Goal: Find specific page/section: Find specific page/section

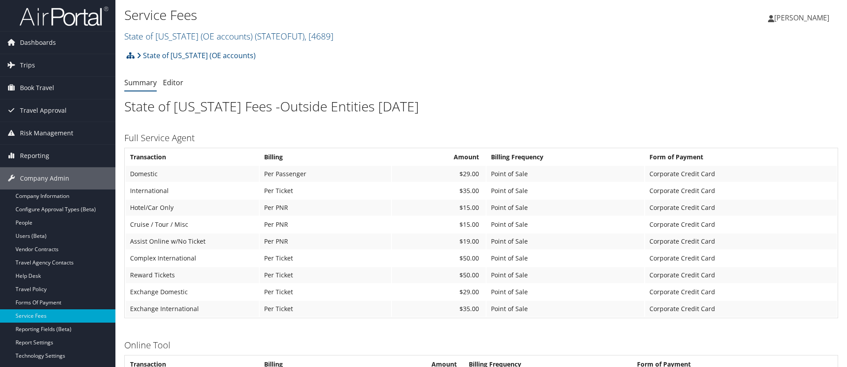
scroll to position [761, 0]
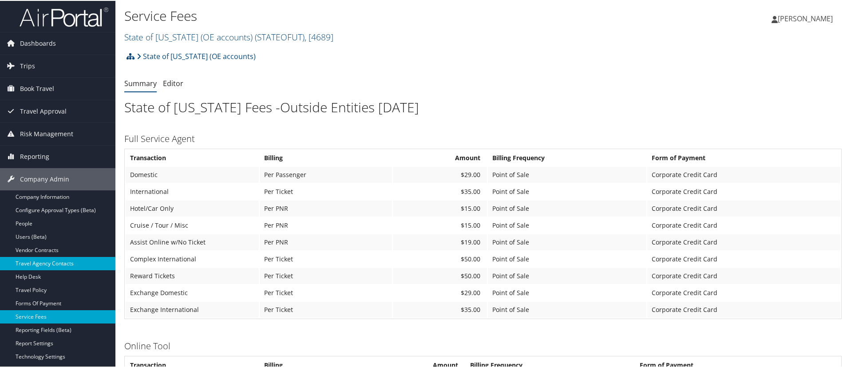
click at [54, 259] on link "Travel Agency Contacts" at bounding box center [57, 262] width 115 height 13
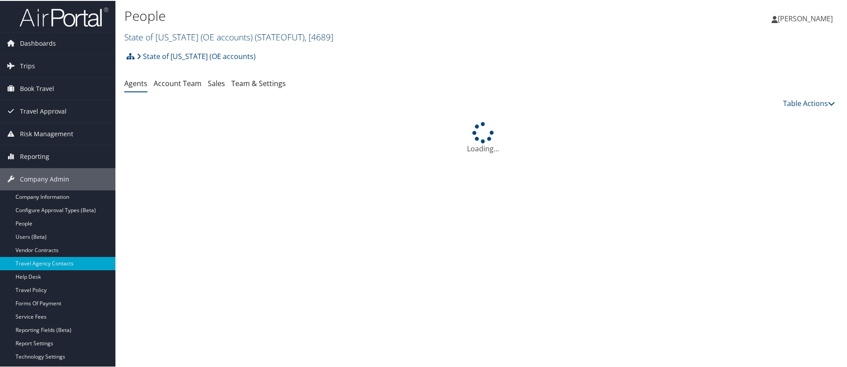
click at [190, 36] on link "State of Utah (OE accounts) ( STATEOFUT ) , [ 4689 ]" at bounding box center [228, 36] width 209 height 12
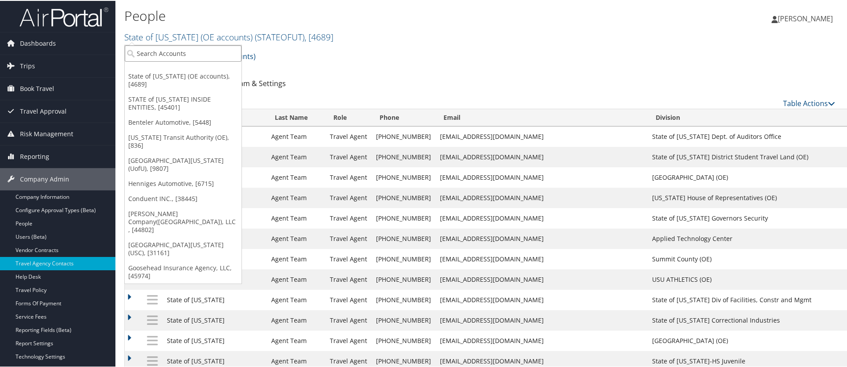
click at [191, 53] on input "search" at bounding box center [183, 52] width 117 height 16
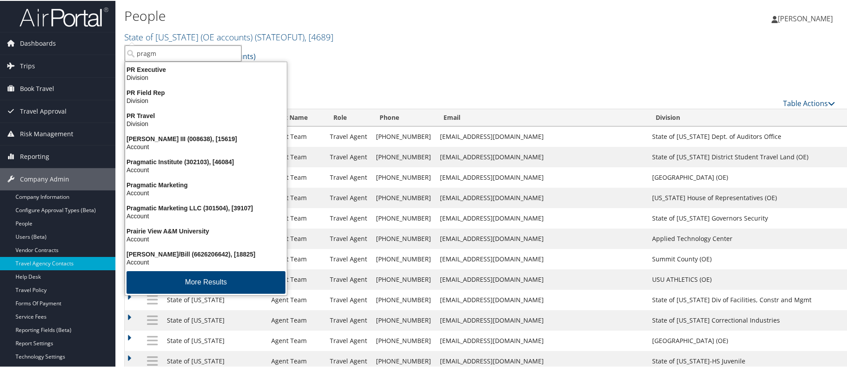
type input "pragma"
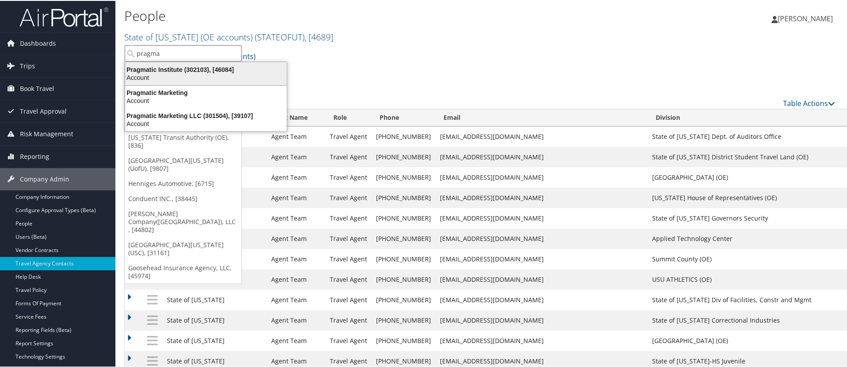
click at [147, 72] on div "Pragmatic Institute (302103), [46084]" at bounding box center [206, 69] width 172 height 8
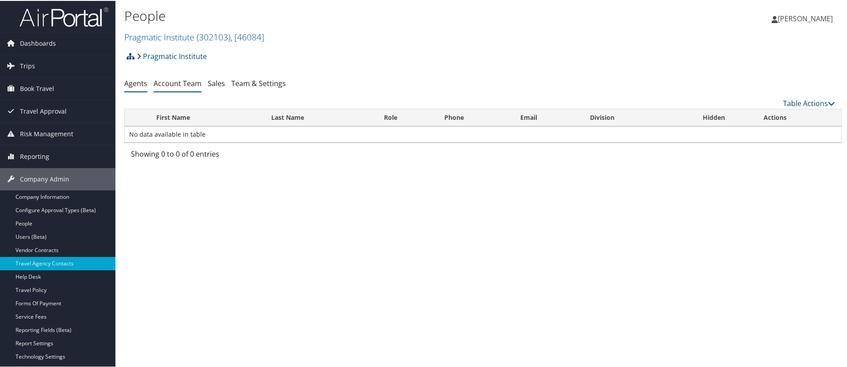
click at [183, 82] on link "Account Team" at bounding box center [178, 83] width 48 height 10
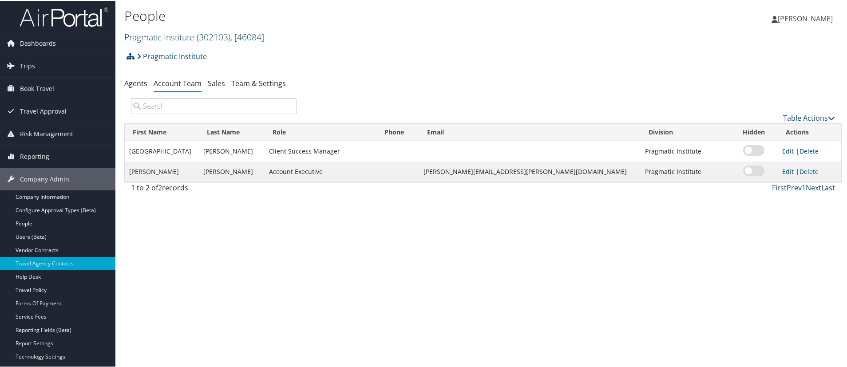
click at [171, 36] on link "Pragmatic Institute ( 302103 ) , [ 46084 ]" at bounding box center [194, 36] width 140 height 12
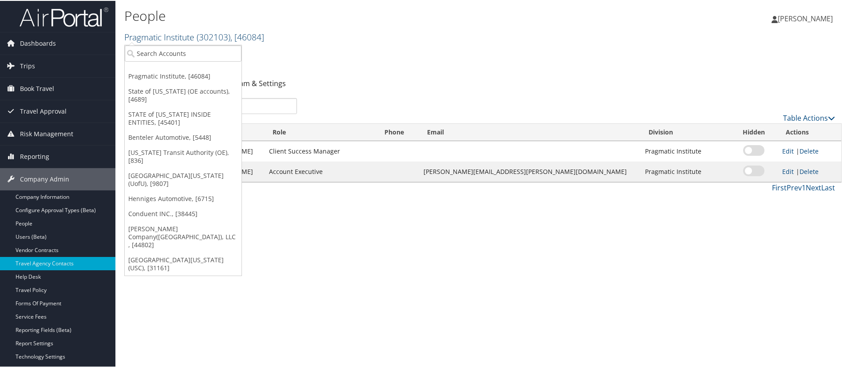
click at [158, 40] on link "Pragmatic Institute ( 302103 ) , [ 46084 ]" at bounding box center [194, 36] width 140 height 12
click at [155, 52] on input "search" at bounding box center [183, 52] width 117 height 16
type input "[PERSON_NAME] state"
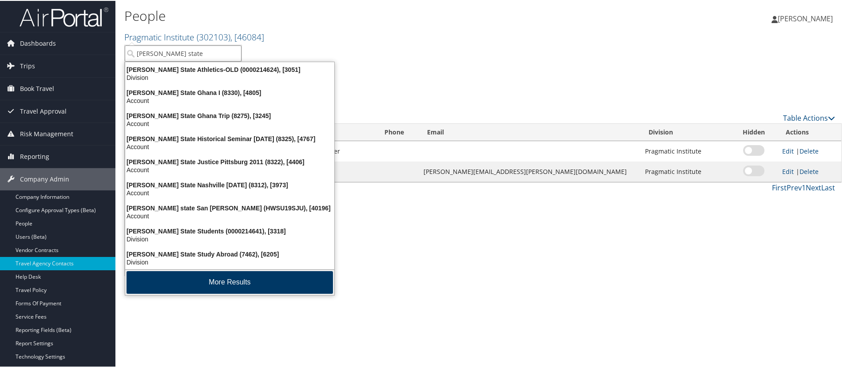
click at [215, 285] on button "More Results" at bounding box center [229, 281] width 206 height 23
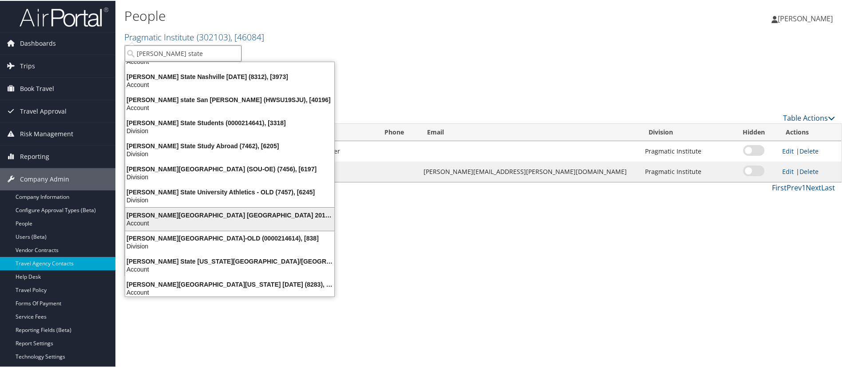
scroll to position [114, 0]
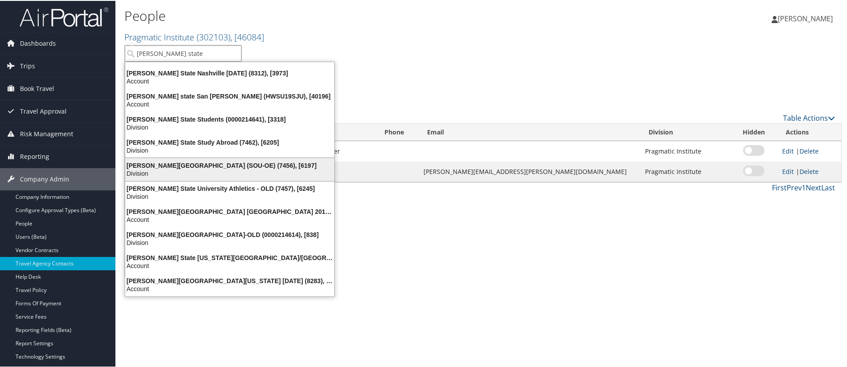
click at [186, 163] on div "Weber State University (SOU-OE) (7456), [6197]" at bounding box center [230, 165] width 220 height 8
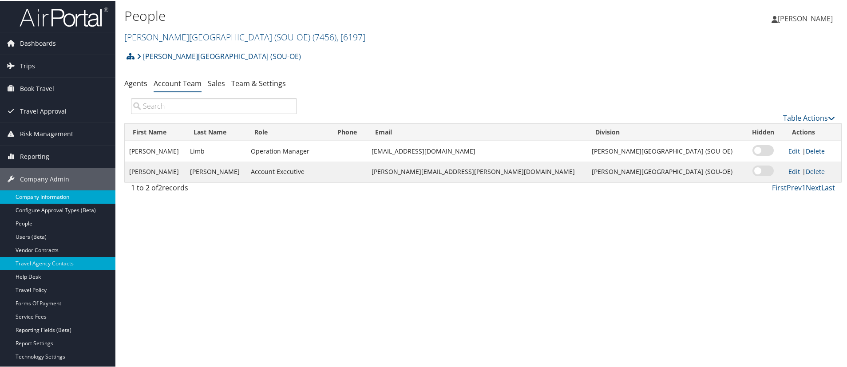
click at [38, 199] on link "Company Information" at bounding box center [57, 195] width 115 height 13
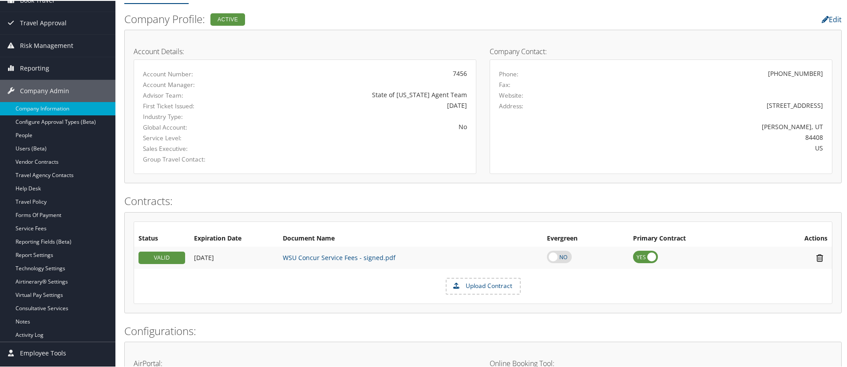
scroll to position [89, 0]
click at [331, 257] on link "WSU Concur Service Fees - signed.pdf" at bounding box center [339, 256] width 113 height 8
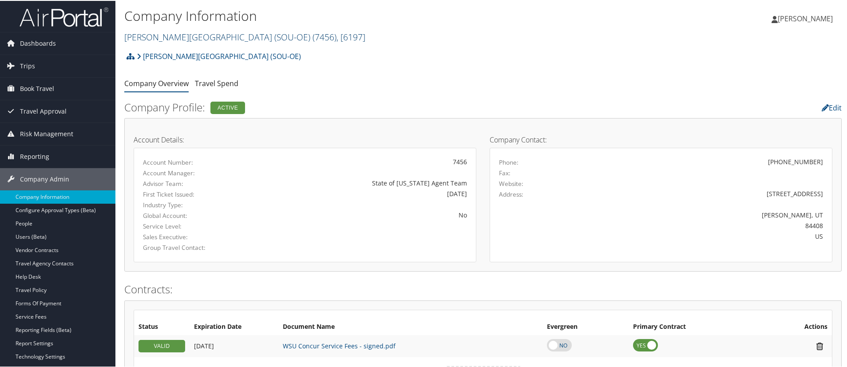
click at [164, 34] on link "Weber State University (SOU-OE) ( 7456 ) , [ 6197 ]" at bounding box center [244, 36] width 241 height 12
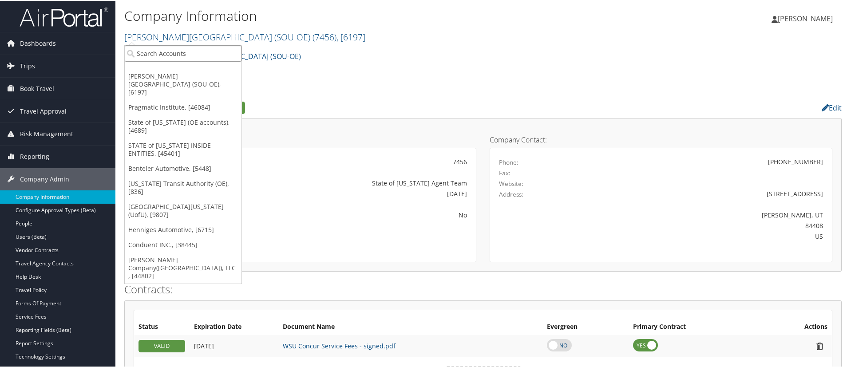
click at [166, 51] on input "search" at bounding box center [183, 52] width 117 height 16
type input "utah vall"
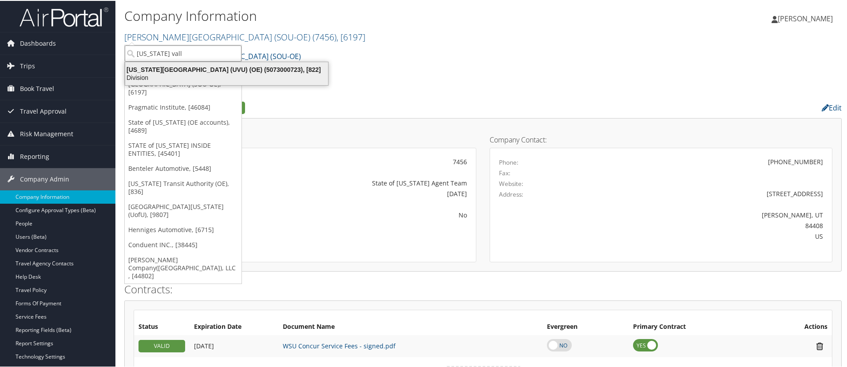
click at [178, 69] on div "Utah Valley University (UVU) (OE) (5073000723), [822]" at bounding box center [226, 69] width 213 height 8
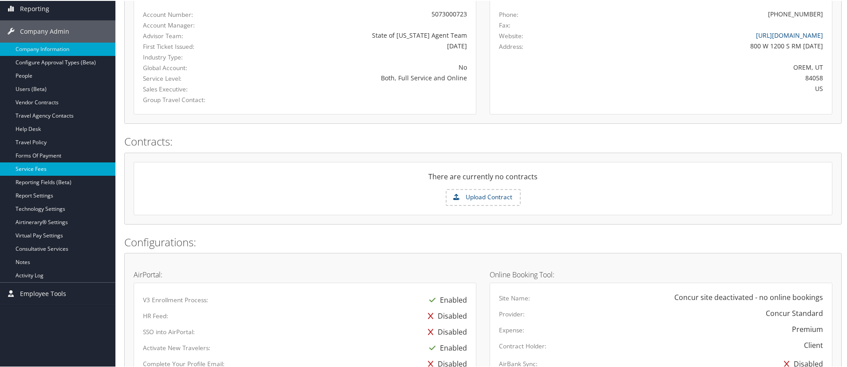
scroll to position [178, 0]
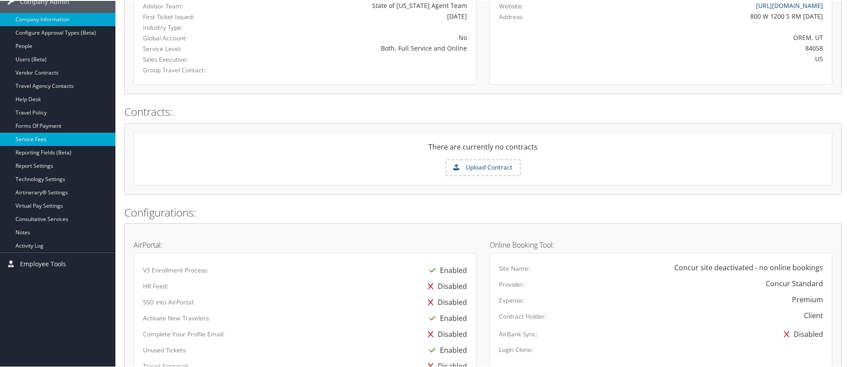
click at [33, 138] on link "Service Fees" at bounding box center [57, 138] width 115 height 13
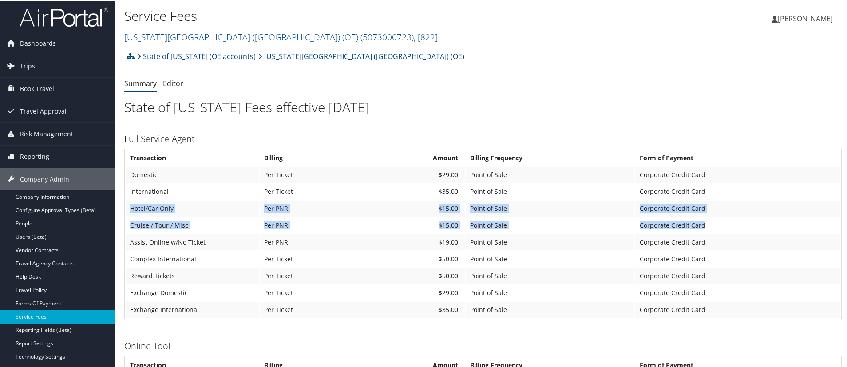
drag, startPoint x: 131, startPoint y: 207, endPoint x: 721, endPoint y: 217, distance: 589.4
click at [721, 217] on tbody "Transaction Billing Amount Billing Frequency Form of Payment Domestic Per Ticke…" at bounding box center [483, 233] width 714 height 168
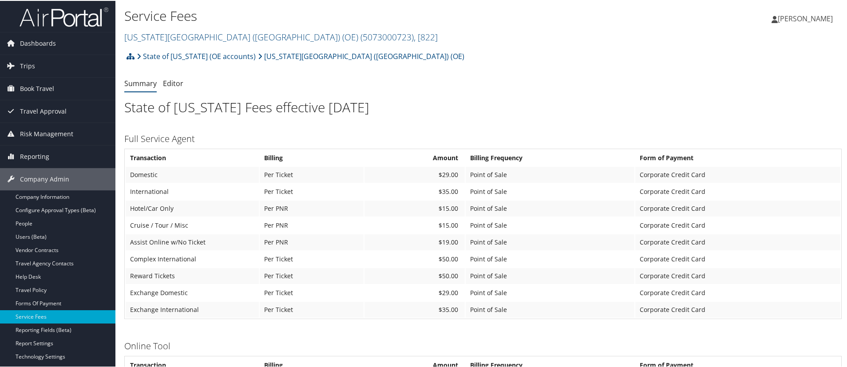
click at [673, 83] on ul "Summary Editor" at bounding box center [482, 83] width 717 height 16
click at [513, 67] on div "State of Utah (OE accounts) Utah Valley University (UVU) (OE) Account Structure…" at bounding box center [482, 59] width 717 height 24
drag, startPoint x: 639, startPoint y: 71, endPoint x: 636, endPoint y: 54, distance: 17.1
click at [190, 40] on link "Utah Valley University (UVU) (OE) ( 5073000723 ) , [ 822 ]" at bounding box center [280, 36] width 313 height 12
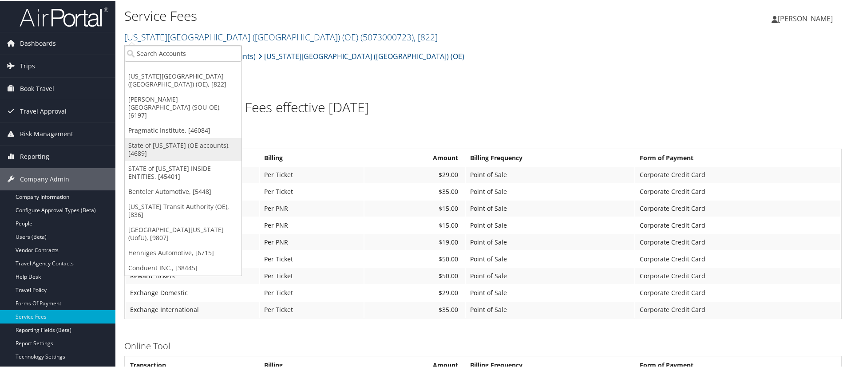
click at [158, 138] on link "State of [US_STATE] (OE accounts), [4689]" at bounding box center [183, 148] width 117 height 23
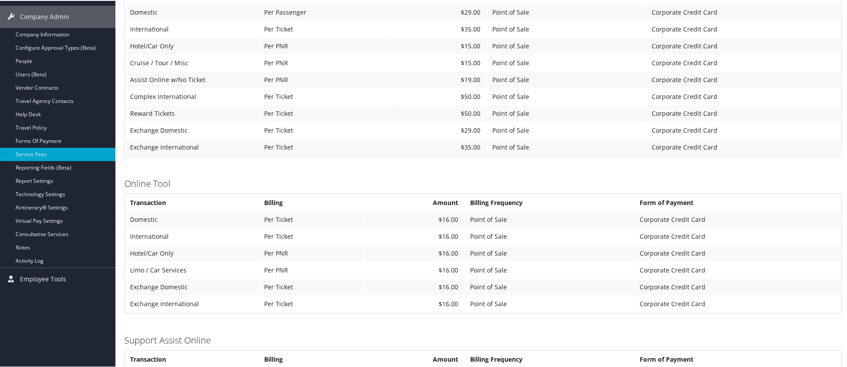
scroll to position [178, 0]
